Goal: Answer question/provide support: Share knowledge or assist other users

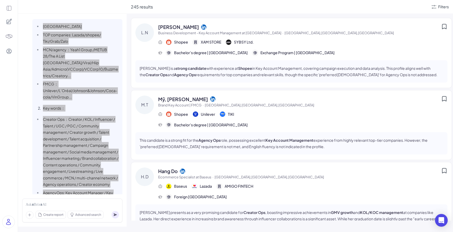
scroll to position [1351, 0]
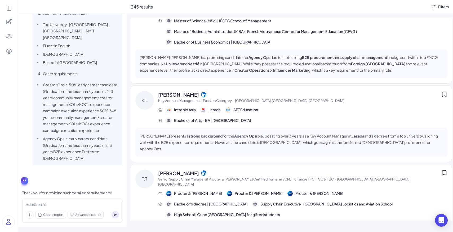
click at [173, 10] on div "245 results Filters" at bounding box center [290, 7] width 327 height 14
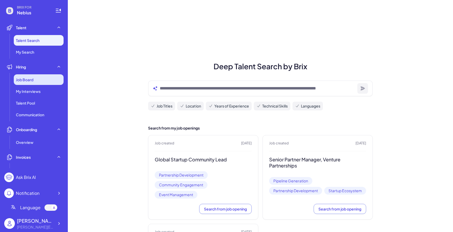
click at [30, 76] on div "Job Board" at bounding box center [39, 79] width 50 height 11
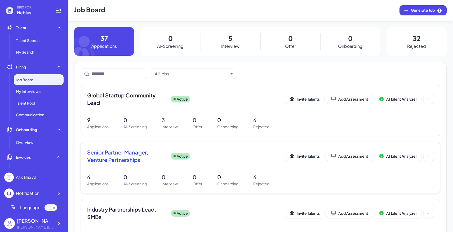
scroll to position [44, 0]
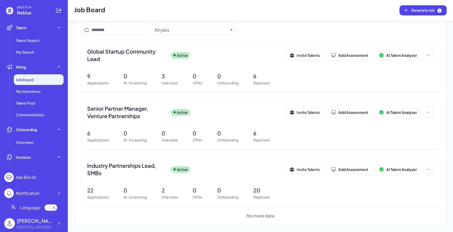
click at [64, 221] on div "BRIX FOR Nebius Talent Talent Search My Search Hiring Job Board My Interviews T…" at bounding box center [34, 116] width 68 height 232
click at [62, 222] on div at bounding box center [59, 223] width 10 height 10
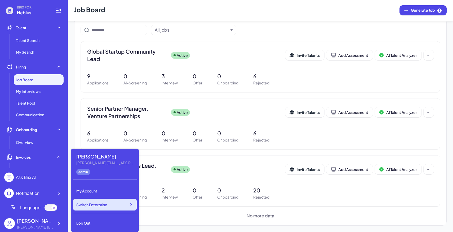
click at [105, 209] on div "Switch Enterprise" at bounding box center [105, 205] width 64 height 12
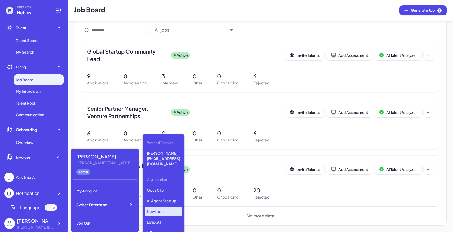
scroll to position [50, 0]
click at [162, 209] on p "Newfront" at bounding box center [164, 214] width 38 height 10
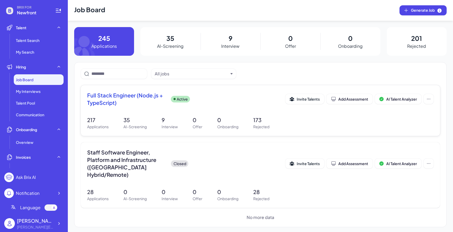
click at [145, 103] on span "Full Stack Engineer (Node.js + TypeScript)" at bounding box center [127, 98] width 80 height 15
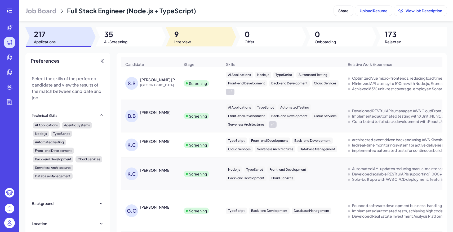
click at [191, 37] on div at bounding box center [199, 36] width 66 height 19
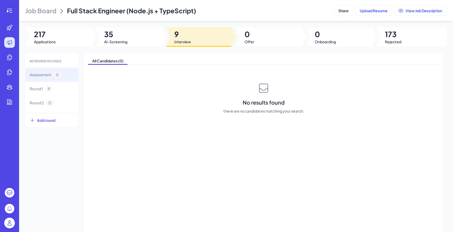
scroll to position [18, 0]
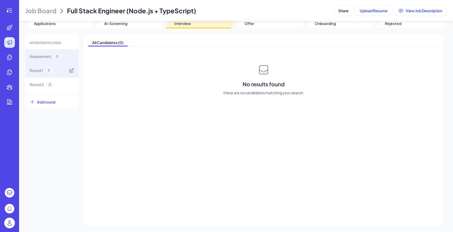
click at [61, 73] on div "Round 1 9" at bounding box center [51, 70] width 53 height 14
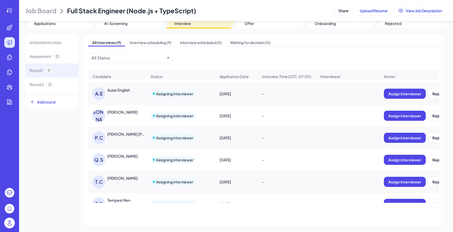
scroll to position [72, 0]
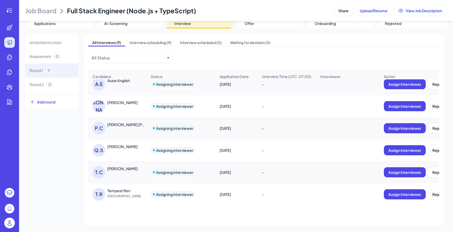
click at [133, 128] on div "P.C [PERSON_NAME] [PERSON_NAME]" at bounding box center [120, 128] width 55 height 13
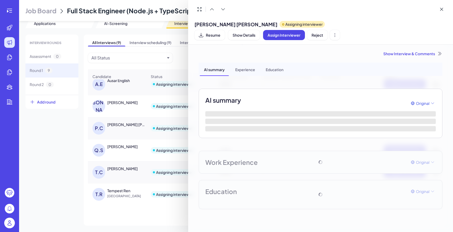
click at [418, 51] on div "Show Interview & Comments" at bounding box center [321, 53] width 244 height 5
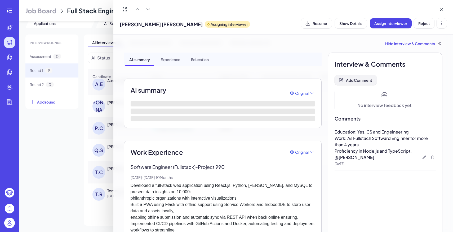
click at [370, 82] on button "Add Comment" at bounding box center [356, 80] width 42 height 10
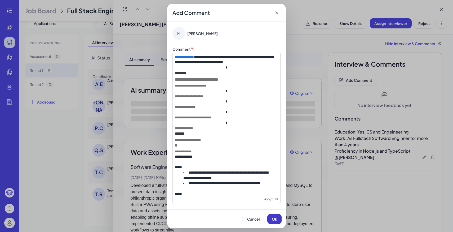
click at [275, 222] on button "Ok" at bounding box center [275, 219] width 14 height 10
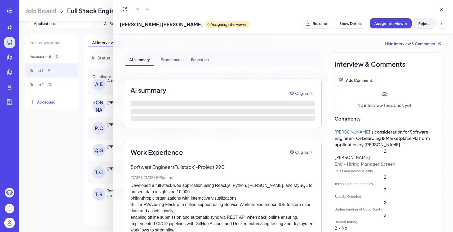
click at [423, 24] on span "Reject" at bounding box center [425, 23] width 12 height 5
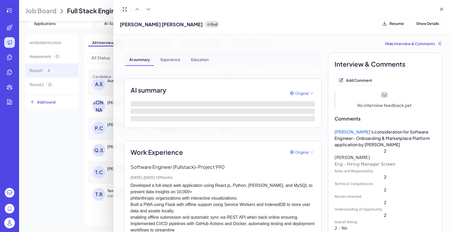
click at [81, 155] on div at bounding box center [226, 116] width 453 height 232
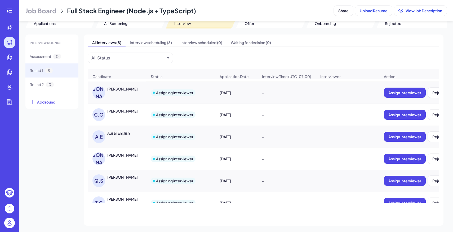
scroll to position [53, 0]
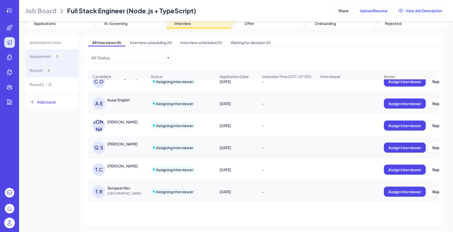
click at [67, 57] on div "Assessment 0" at bounding box center [51, 56] width 53 height 14
